Goal: Information Seeking & Learning: Learn about a topic

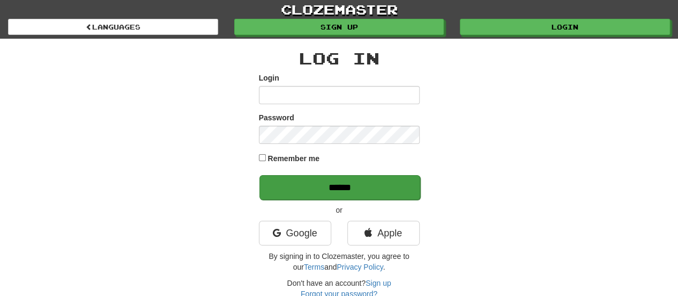
type input "**********"
click at [308, 185] on input "******" at bounding box center [340, 187] width 161 height 25
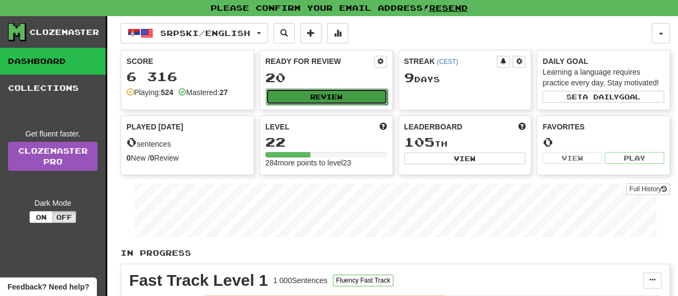
click at [326, 92] on button "Review" at bounding box center [327, 96] width 122 height 16
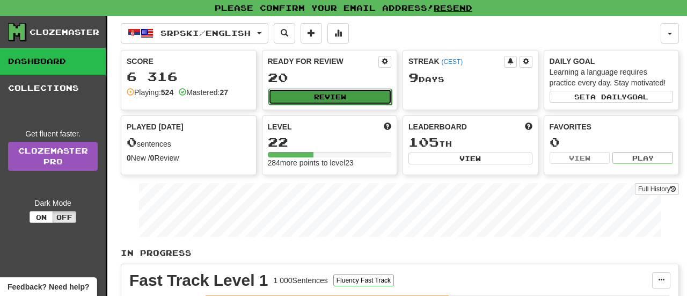
select select "**"
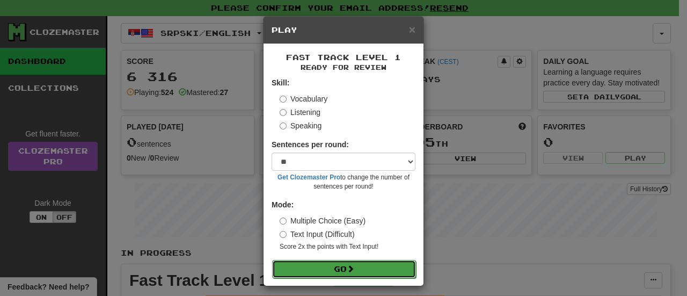
click at [322, 271] on button "Go" at bounding box center [344, 269] width 144 height 18
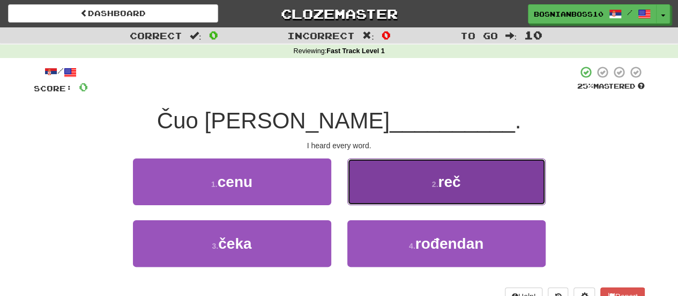
click at [385, 179] on button "2 . reč" at bounding box center [447, 181] width 198 height 47
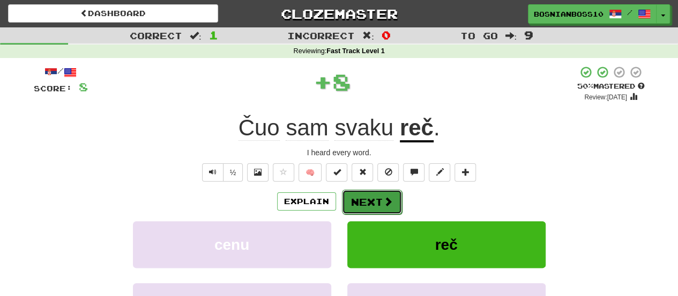
click at [381, 196] on button "Next" at bounding box center [372, 201] width 60 height 25
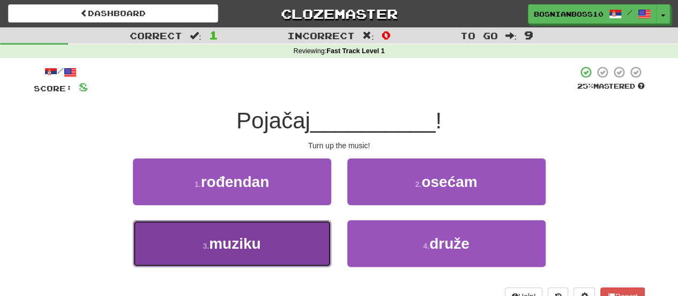
click at [280, 232] on button "3 . muziku" at bounding box center [232, 243] width 198 height 47
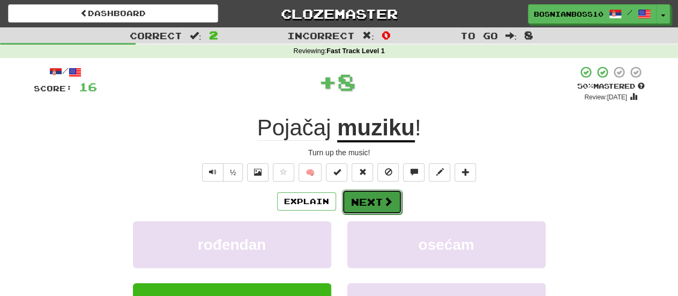
click at [371, 201] on button "Next" at bounding box center [372, 201] width 60 height 25
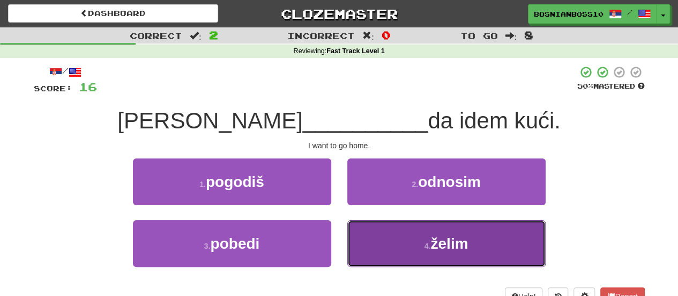
click at [399, 262] on button "4 . želim" at bounding box center [447, 243] width 198 height 47
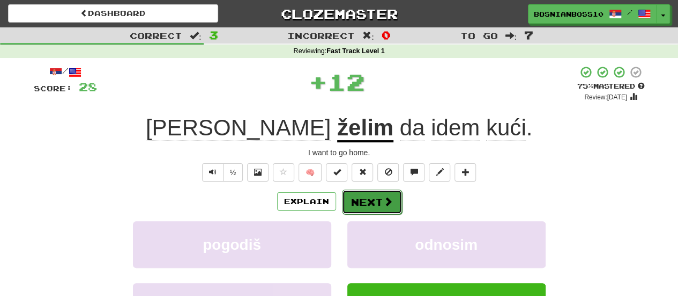
click at [367, 193] on button "Next" at bounding box center [372, 201] width 60 height 25
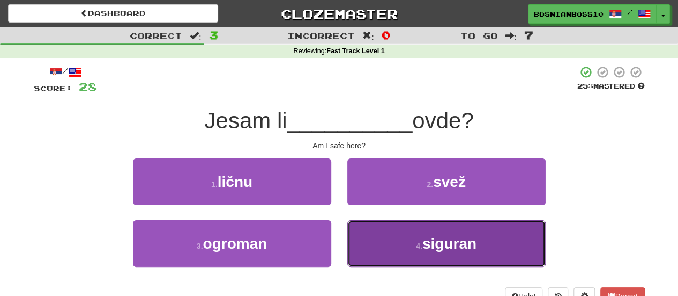
click at [414, 239] on button "4 . siguran" at bounding box center [447, 243] width 198 height 47
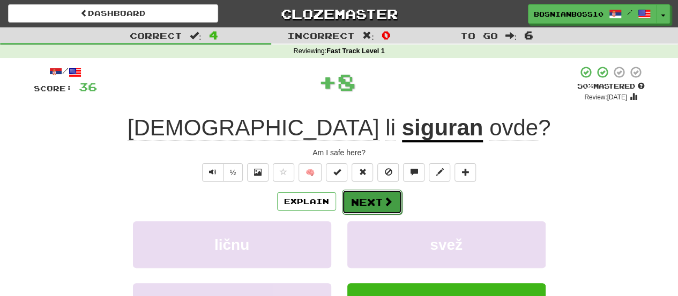
click at [367, 201] on button "Next" at bounding box center [372, 201] width 60 height 25
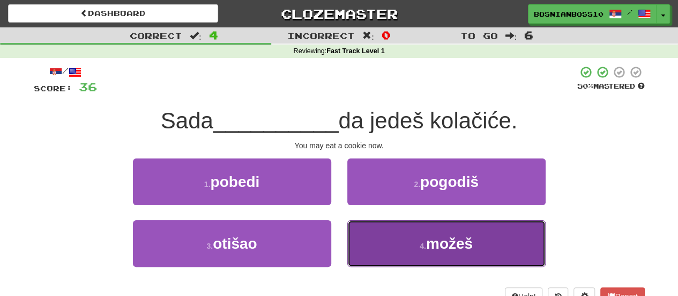
click at [371, 228] on button "4 . možeš" at bounding box center [447, 243] width 198 height 47
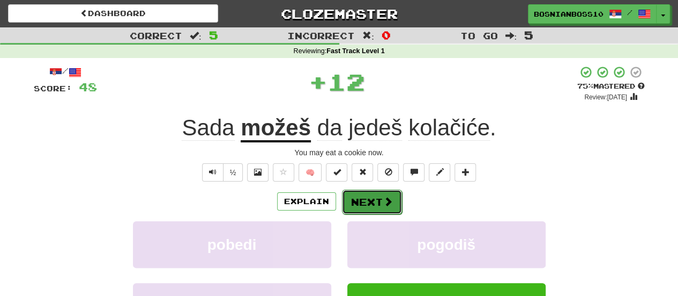
click at [360, 194] on button "Next" at bounding box center [372, 201] width 60 height 25
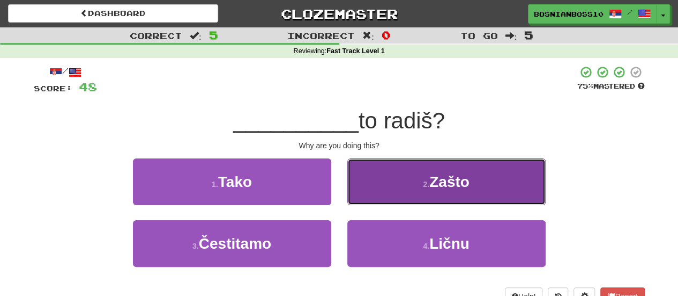
click at [360, 200] on button "2 . Zašto" at bounding box center [447, 181] width 198 height 47
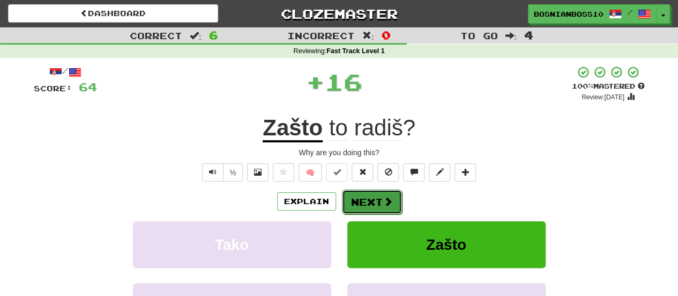
click at [351, 205] on button "Next" at bounding box center [372, 201] width 60 height 25
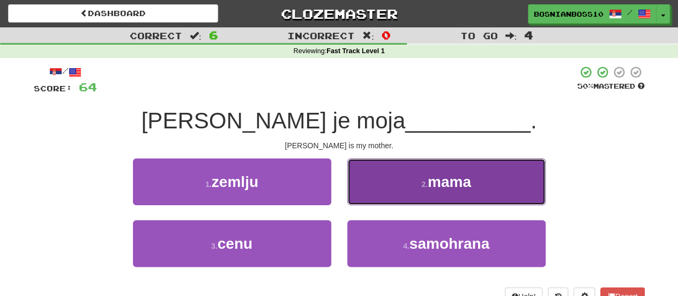
click at [385, 178] on button "2 . mama" at bounding box center [447, 181] width 198 height 47
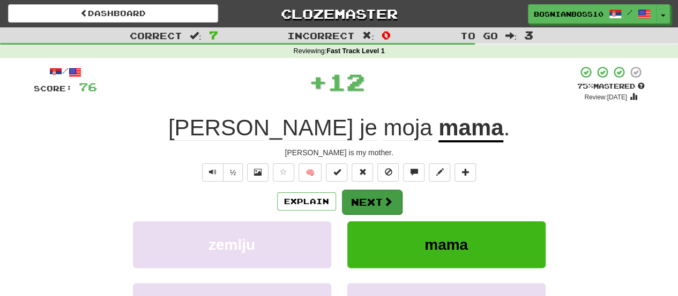
drag, startPoint x: 370, startPoint y: 215, endPoint x: 373, endPoint y: 200, distance: 15.4
click at [373, 200] on div "Explain Next zemlju mama cenu samohrana Learn more: zemlju mama cenu samohrana" at bounding box center [339, 275] width 611 height 172
click at [373, 200] on button "Next" at bounding box center [372, 201] width 60 height 25
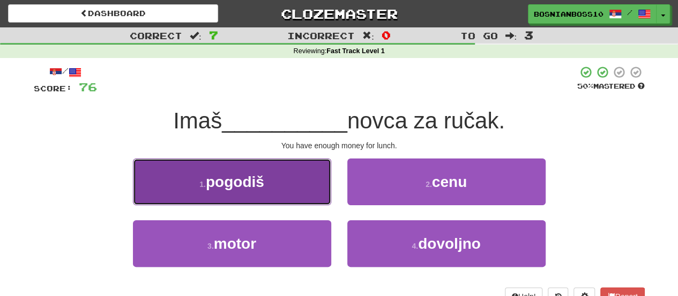
click at [314, 194] on button "1 . pogodiš" at bounding box center [232, 181] width 198 height 47
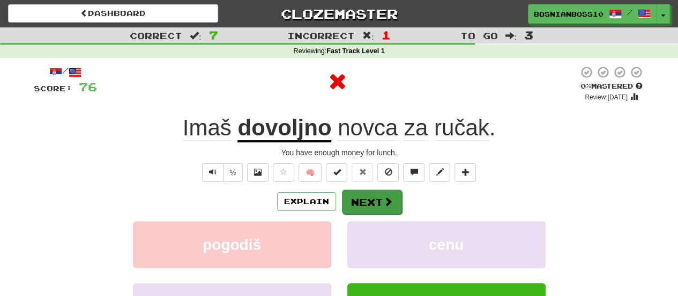
click at [361, 189] on div "/ Score: 76 0 % Mastered Review: [DATE] Imaš dovoljno novca za ručak . You have…" at bounding box center [339, 224] width 611 height 319
click at [360, 196] on button "Next" at bounding box center [372, 201] width 60 height 25
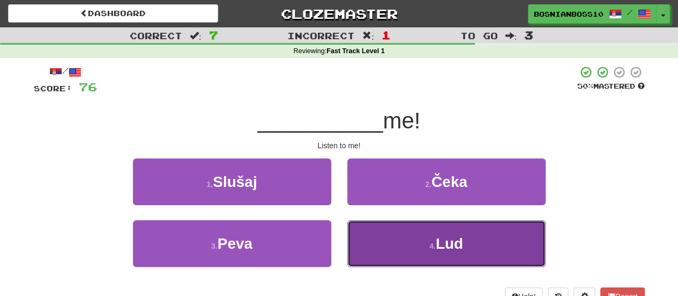
click at [372, 247] on button "4 . Lud" at bounding box center [447, 243] width 198 height 47
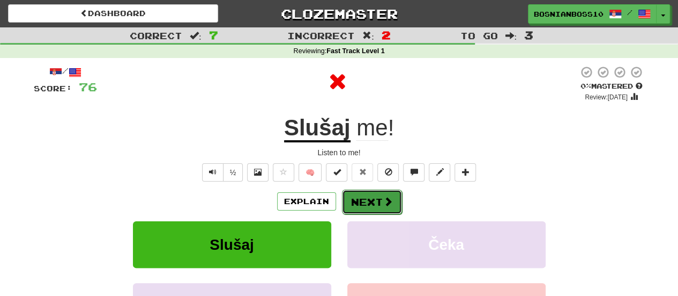
click at [372, 197] on button "Next" at bounding box center [372, 201] width 60 height 25
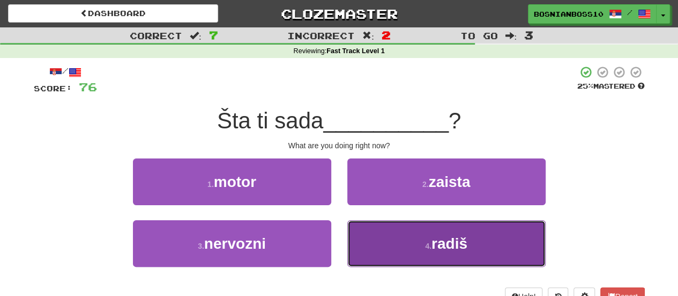
click at [390, 223] on button "4 . radiš" at bounding box center [447, 243] width 198 height 47
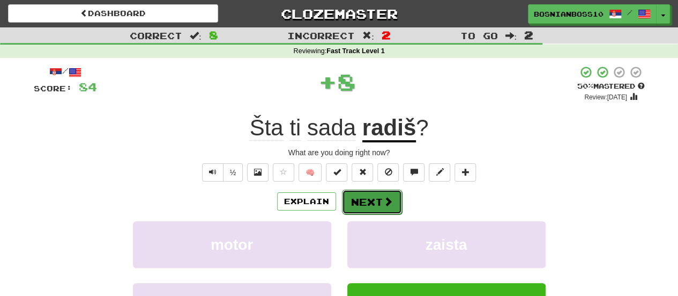
click at [353, 191] on button "Next" at bounding box center [372, 201] width 60 height 25
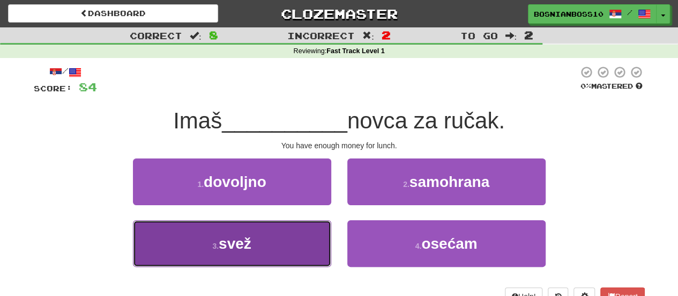
click at [306, 253] on button "3 . svež" at bounding box center [232, 243] width 198 height 47
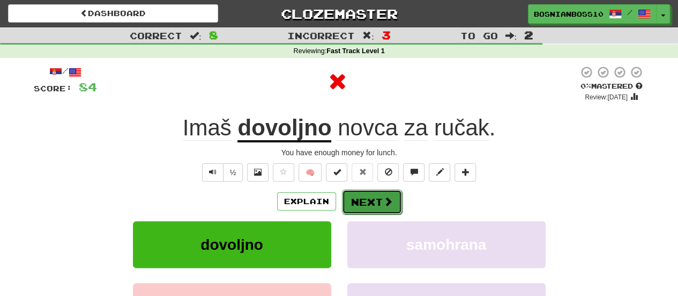
click at [368, 200] on button "Next" at bounding box center [372, 201] width 60 height 25
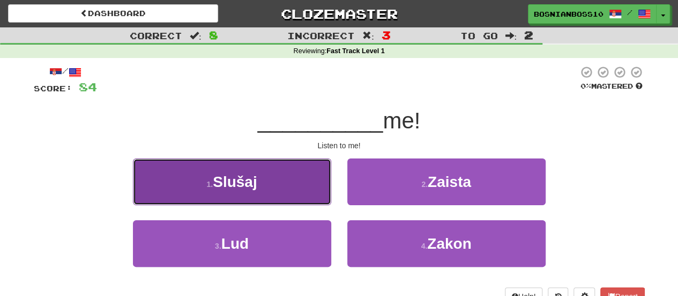
click at [231, 182] on span "Slušaj" at bounding box center [235, 181] width 44 height 17
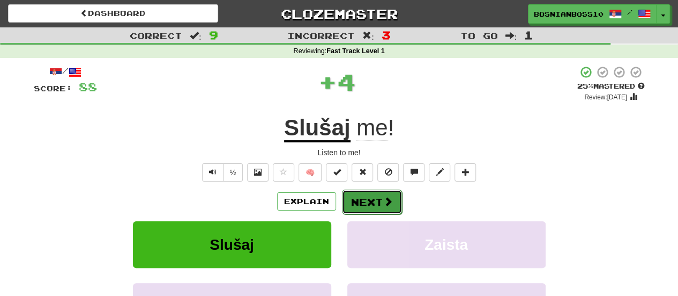
click at [385, 199] on span at bounding box center [388, 201] width 10 height 10
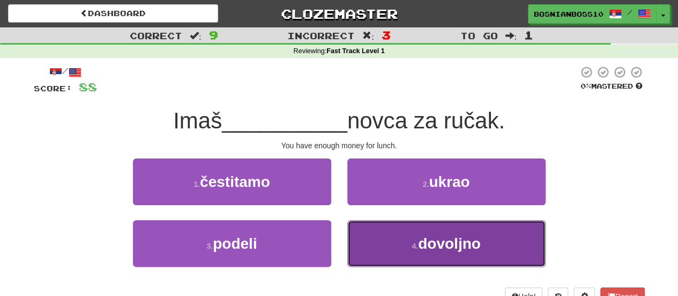
click at [440, 246] on span "dovoljno" at bounding box center [449, 243] width 63 height 17
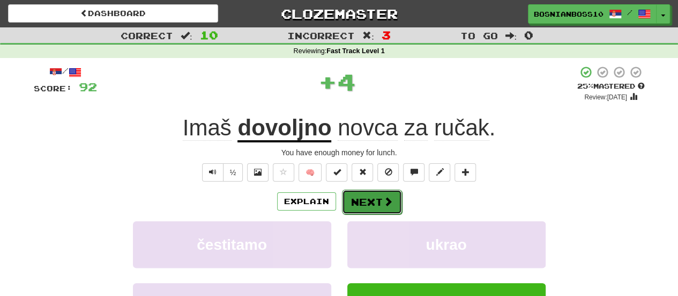
click at [381, 193] on button "Next" at bounding box center [372, 201] width 60 height 25
